Goal: Information Seeking & Learning: Learn about a topic

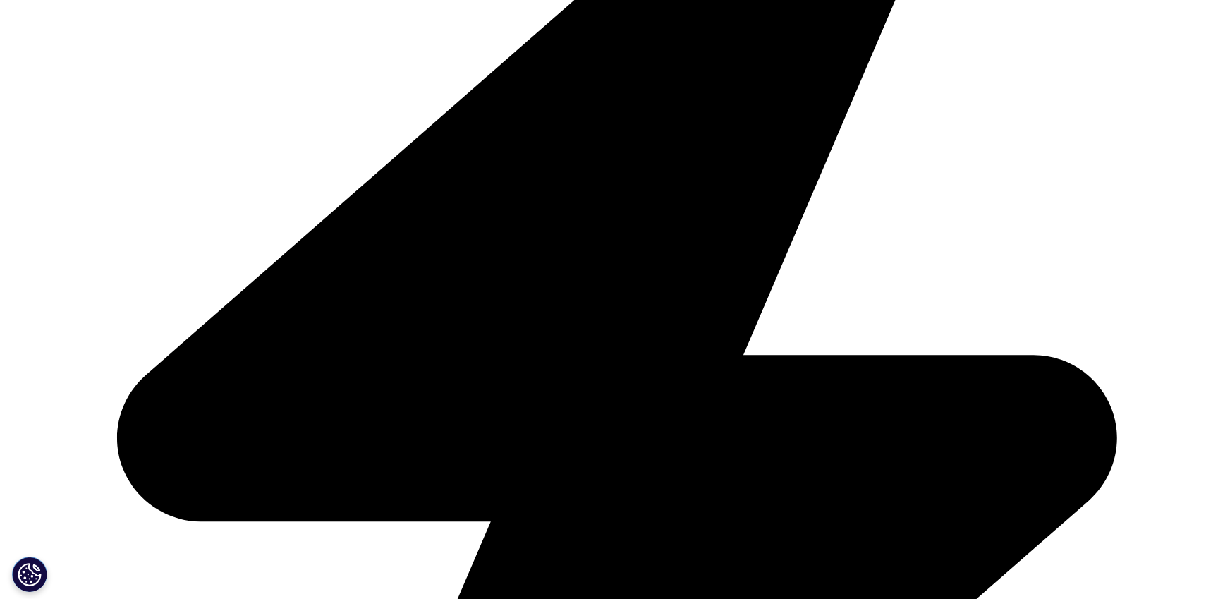
scroll to position [568, 0]
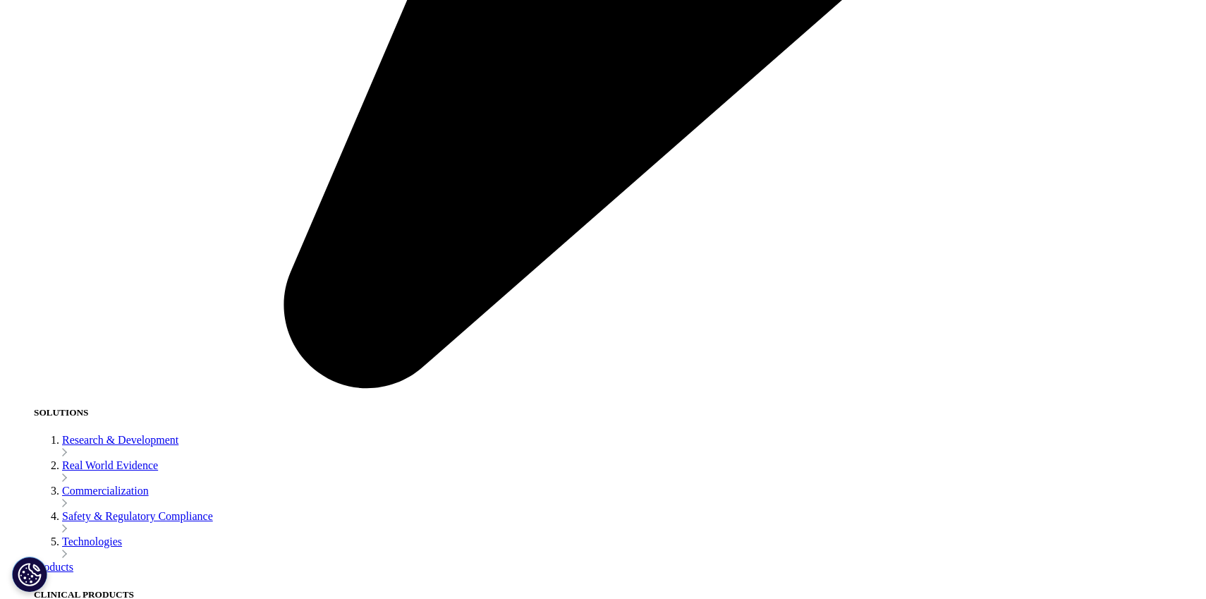
scroll to position [3079, 0]
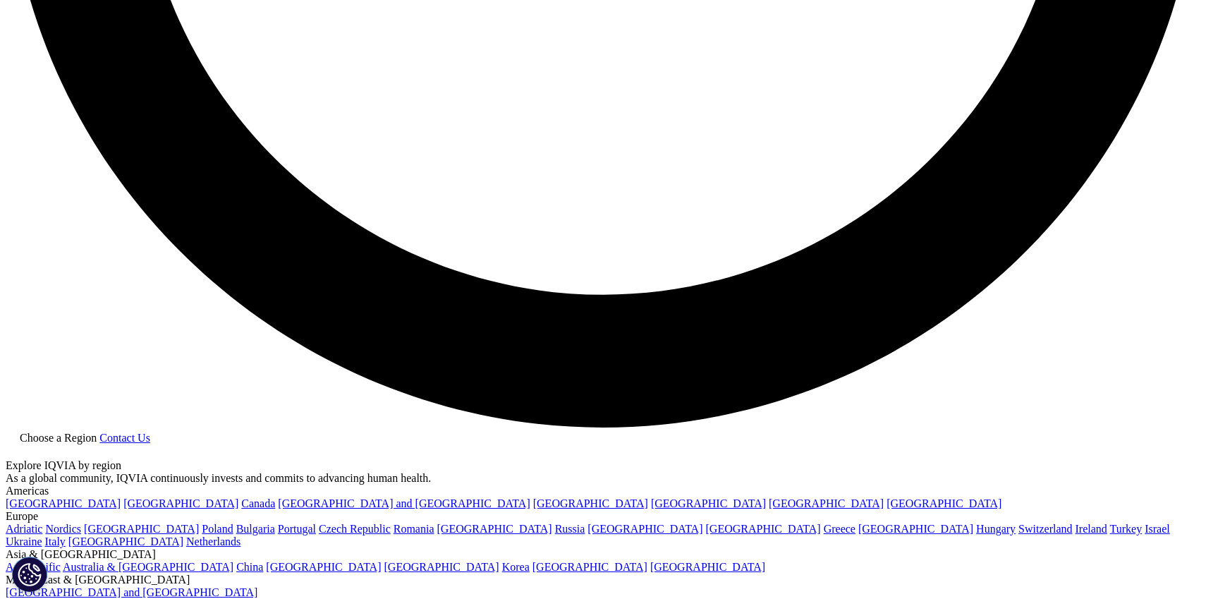
scroll to position [3182, 0]
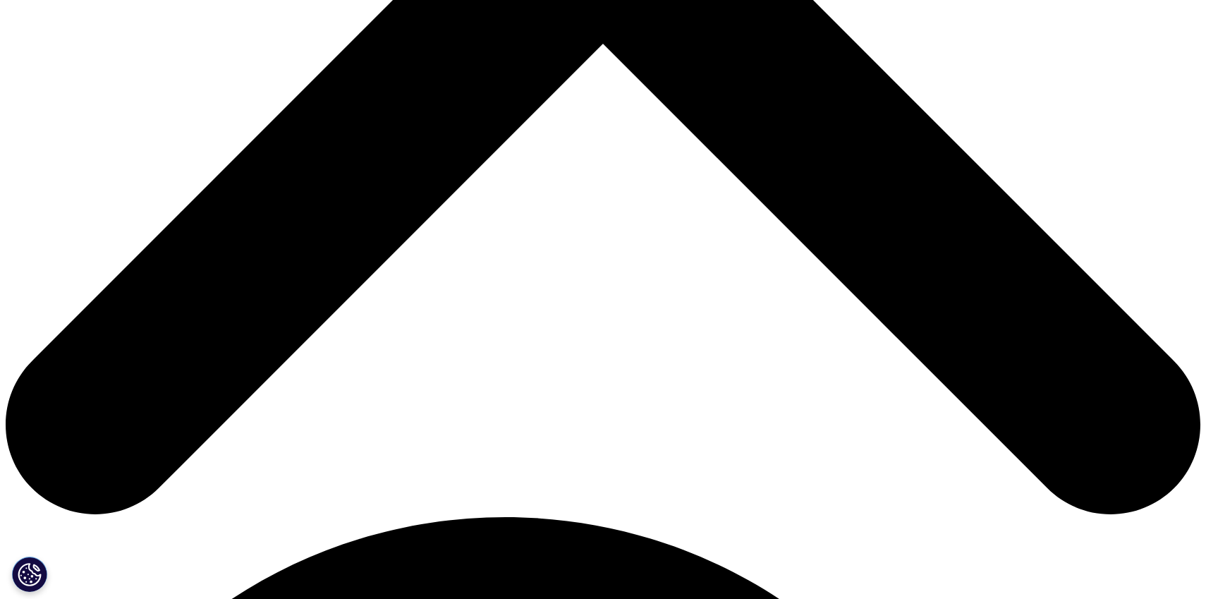
scroll to position [743, 0]
